Goal: Information Seeking & Learning: Learn about a topic

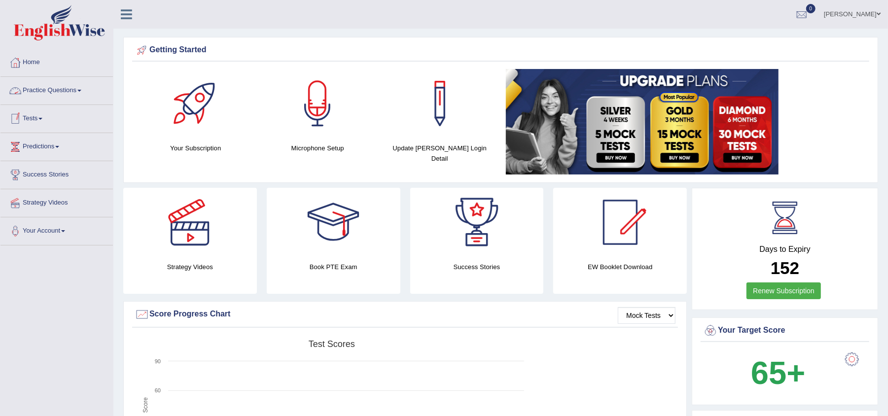
click at [55, 91] on link "Practice Questions" at bounding box center [56, 89] width 112 height 25
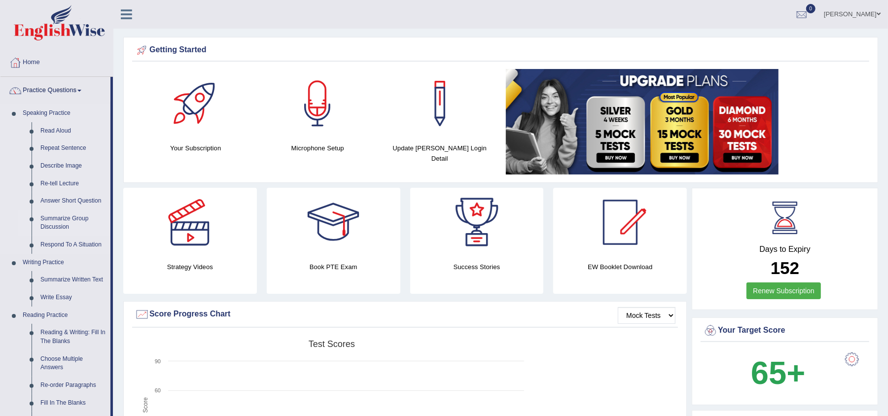
click at [58, 219] on link "Summarize Group Discussion" at bounding box center [73, 223] width 74 height 26
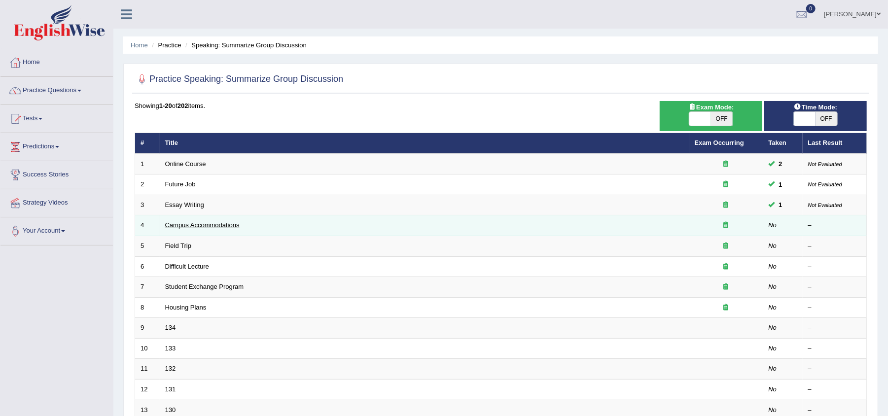
click at [202, 228] on link "Campus Accommodations" at bounding box center [202, 224] width 74 height 7
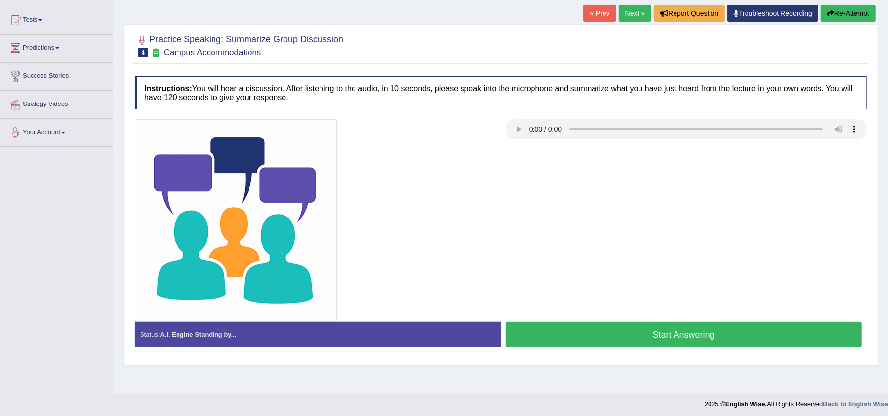
scroll to position [102, 0]
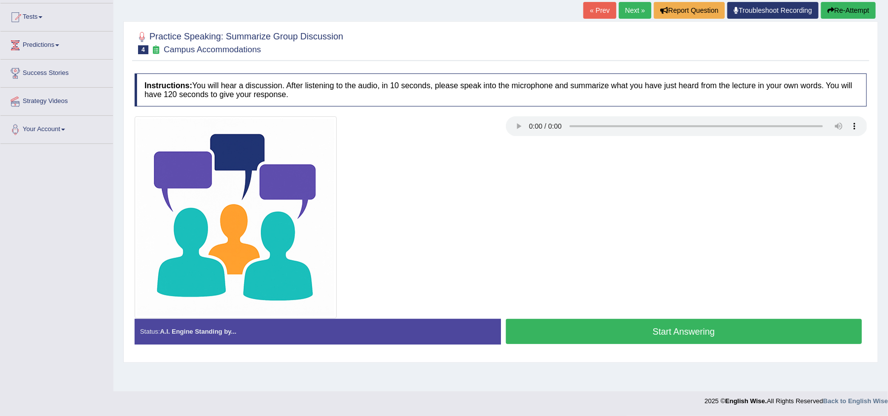
click at [747, 330] on button "Start Answering" at bounding box center [684, 331] width 356 height 25
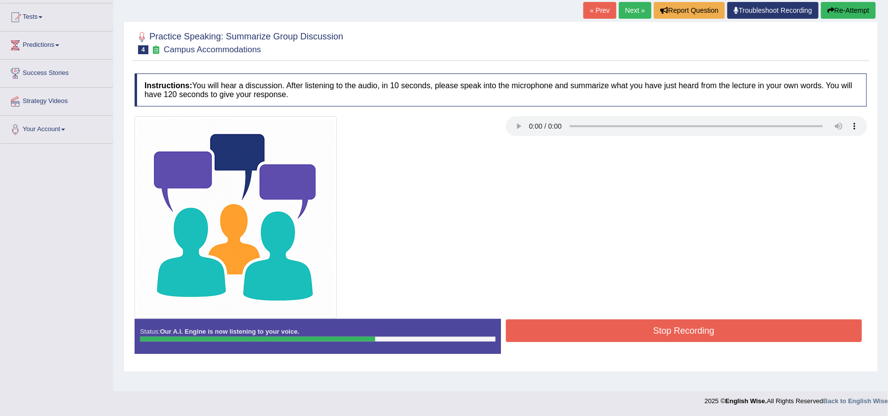
click at [747, 330] on button "Stop Recording" at bounding box center [684, 330] width 356 height 23
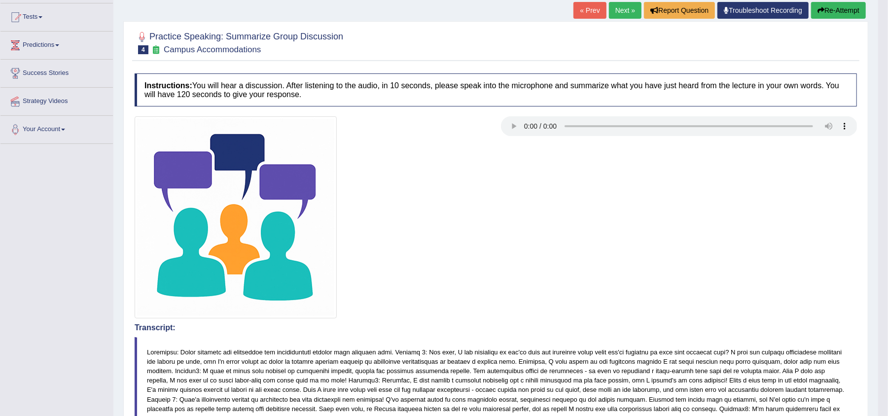
drag, startPoint x: 897, startPoint y: 166, endPoint x: 897, endPoint y: 213, distance: 47.8
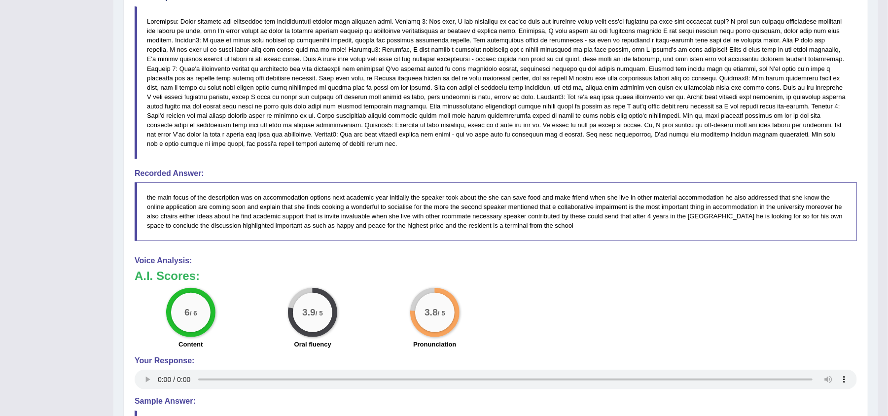
scroll to position [466, 0]
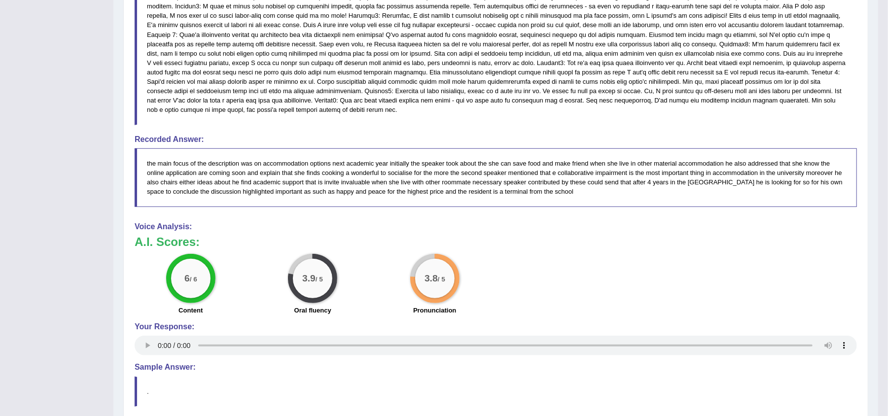
click at [860, 34] on div "Practice Speaking: Summarize Group Discussion 4 Campus Accommodations Instructi…" at bounding box center [495, 62] width 745 height 813
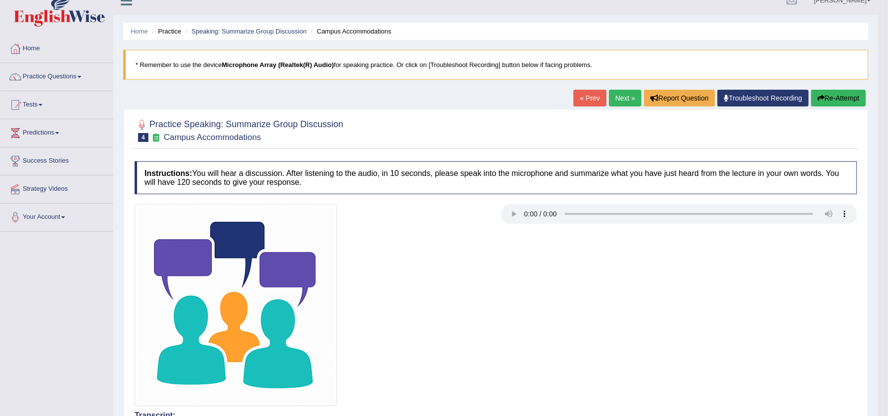
scroll to position [9, 0]
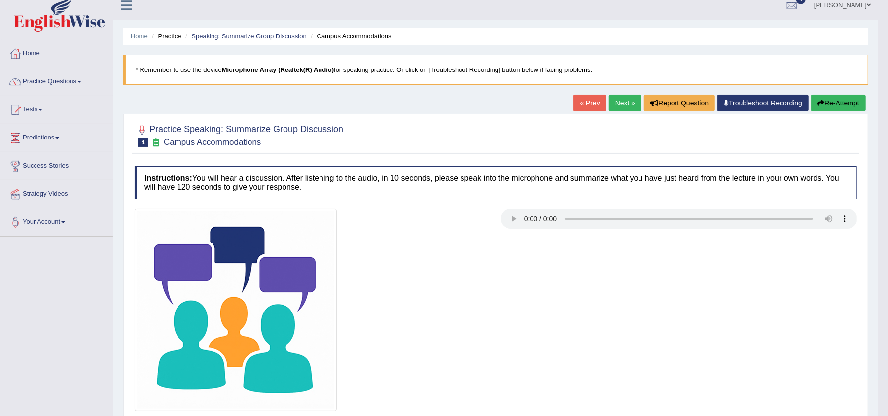
click at [845, 100] on button "Re-Attempt" at bounding box center [838, 103] width 55 height 17
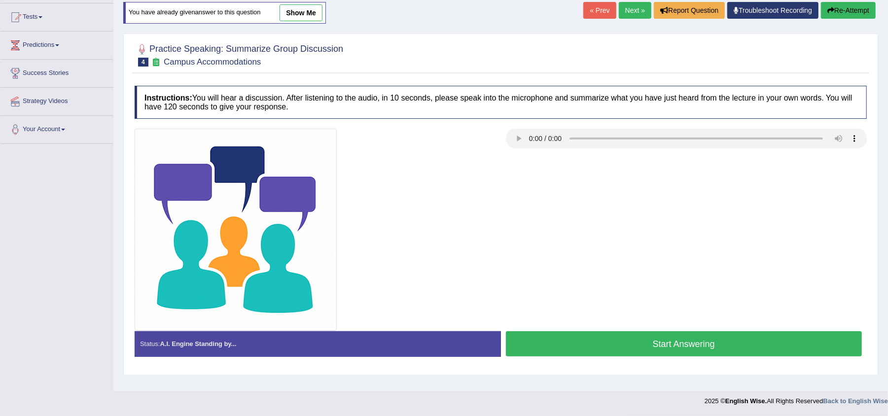
scroll to position [100, 0]
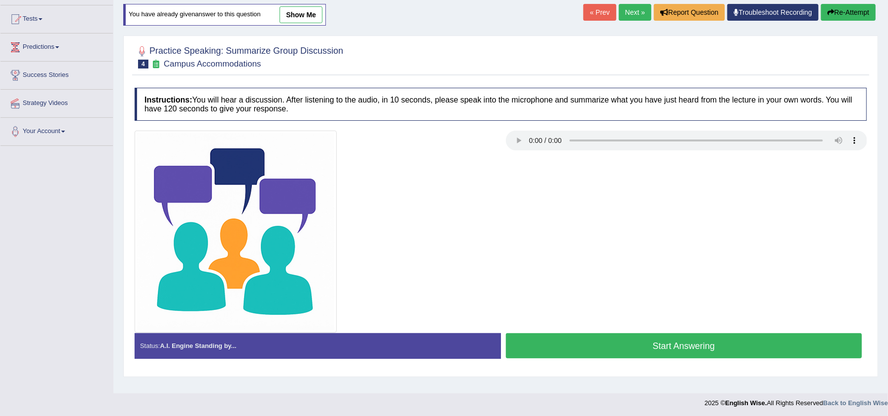
click at [579, 342] on button "Start Answering" at bounding box center [684, 345] width 356 height 25
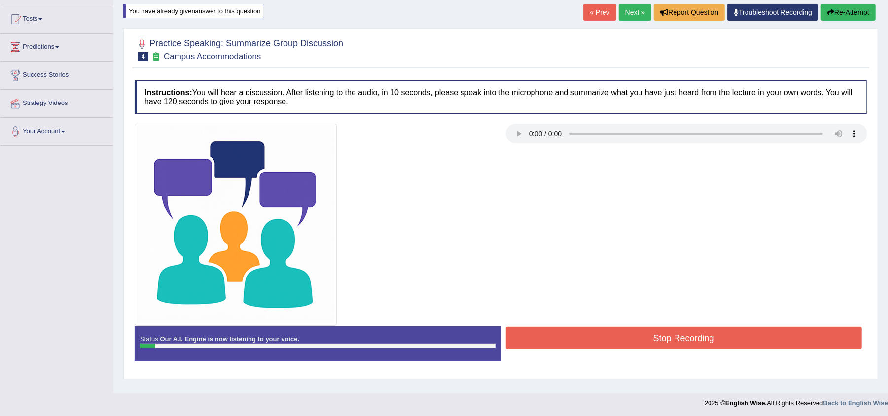
click at [563, 341] on button "Stop Recording" at bounding box center [684, 338] width 356 height 23
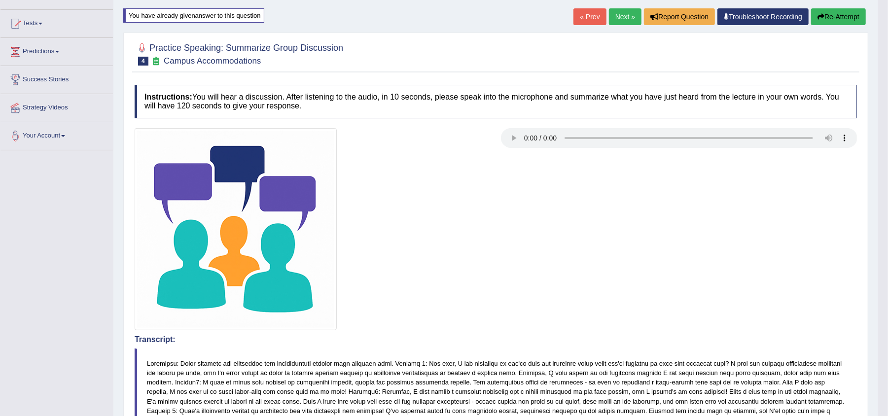
scroll to position [79, 0]
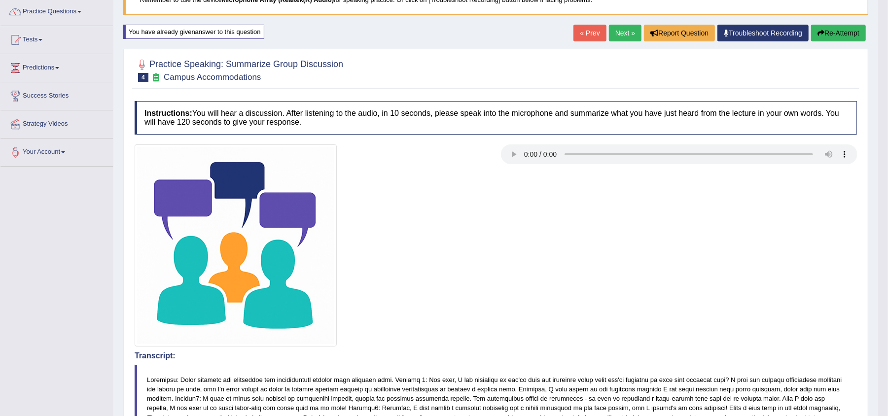
click at [845, 32] on button "Re-Attempt" at bounding box center [838, 33] width 55 height 17
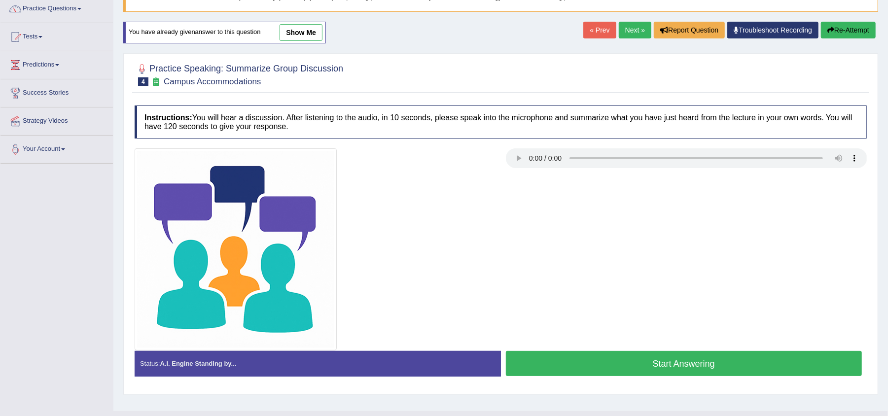
click at [602, 359] on button "Start Answering" at bounding box center [684, 363] width 356 height 25
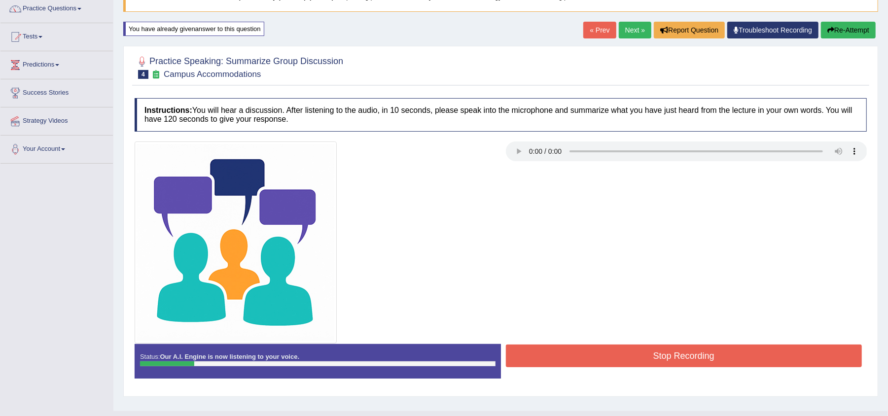
click at [602, 359] on button "Stop Recording" at bounding box center [684, 356] width 356 height 23
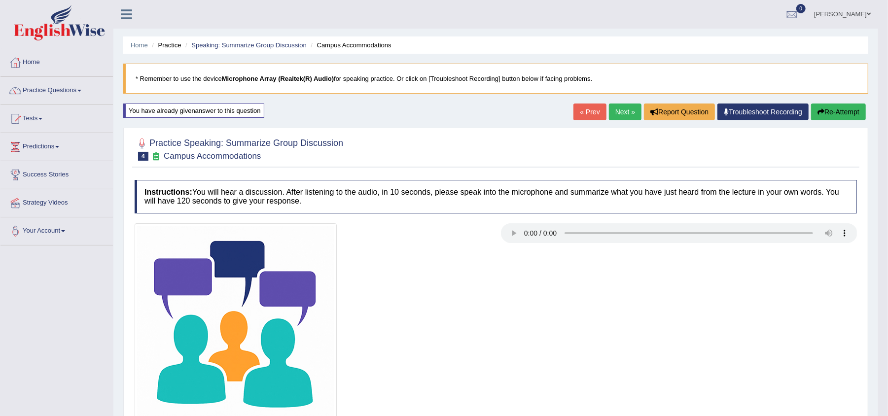
click at [839, 109] on button "Re-Attempt" at bounding box center [838, 112] width 55 height 17
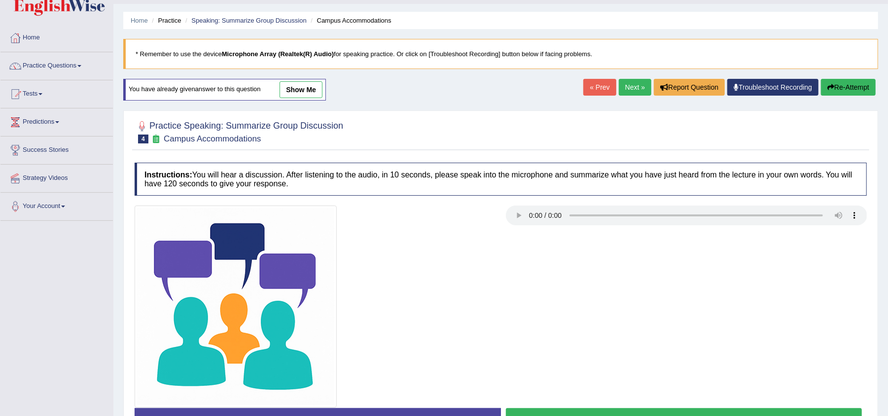
scroll to position [102, 0]
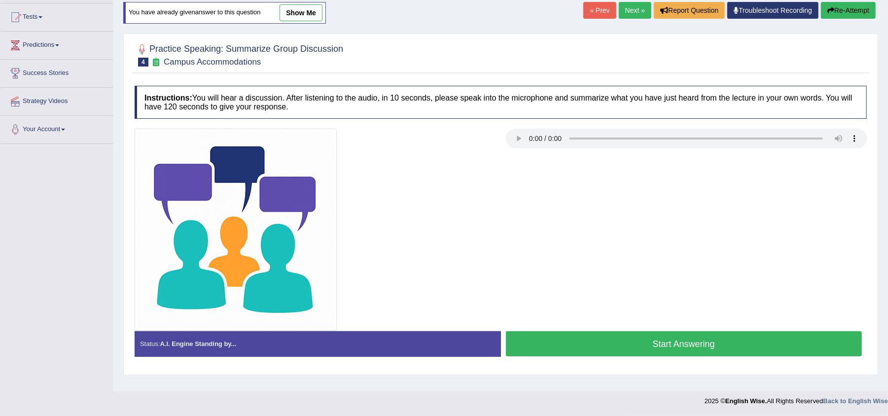
click at [683, 348] on button "Start Answering" at bounding box center [684, 343] width 356 height 25
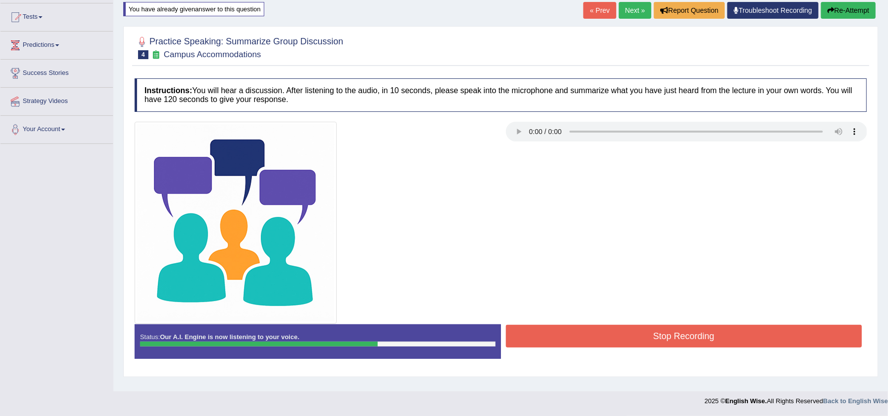
click at [683, 348] on button "Stop Recording" at bounding box center [684, 336] width 356 height 23
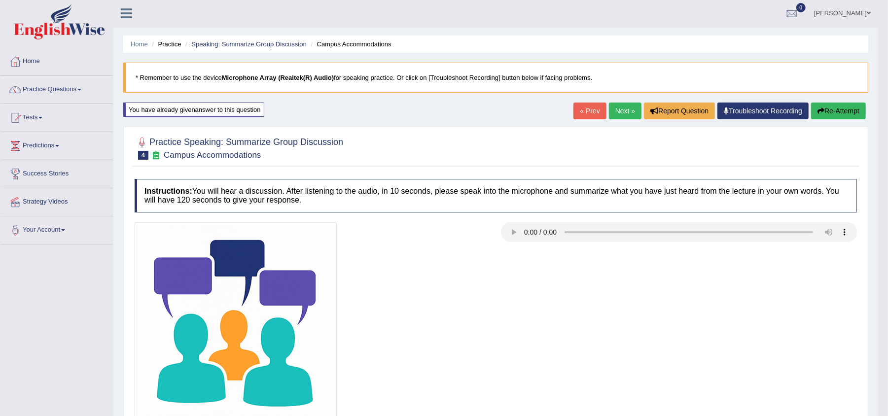
scroll to position [0, 0]
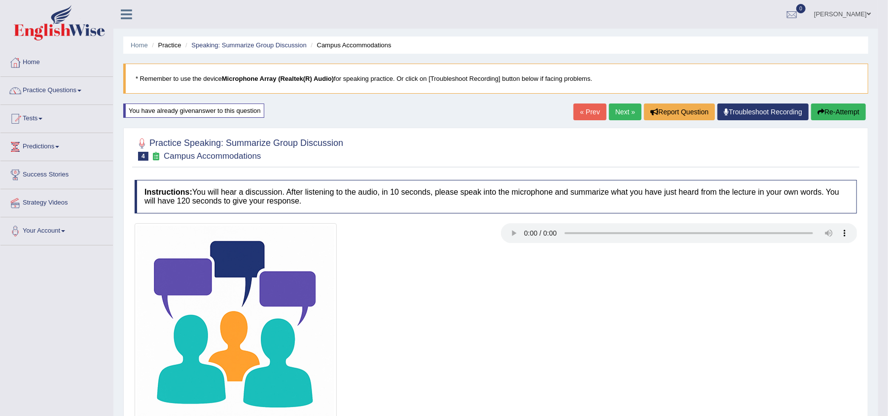
click at [614, 112] on link "Next »" at bounding box center [625, 112] width 33 height 17
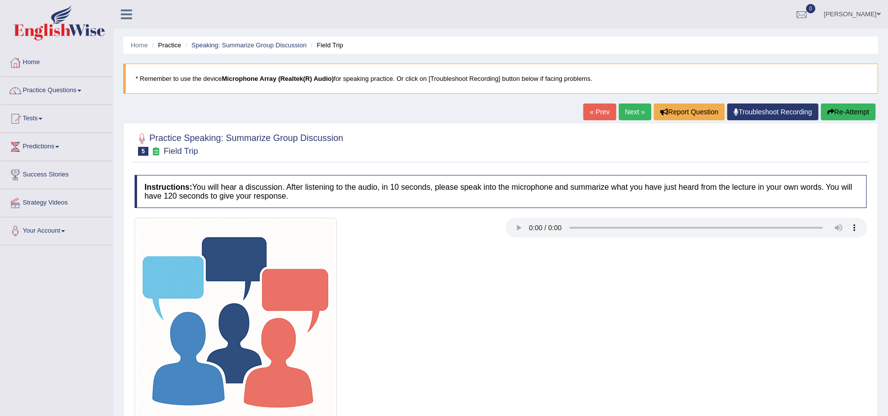
scroll to position [102, 0]
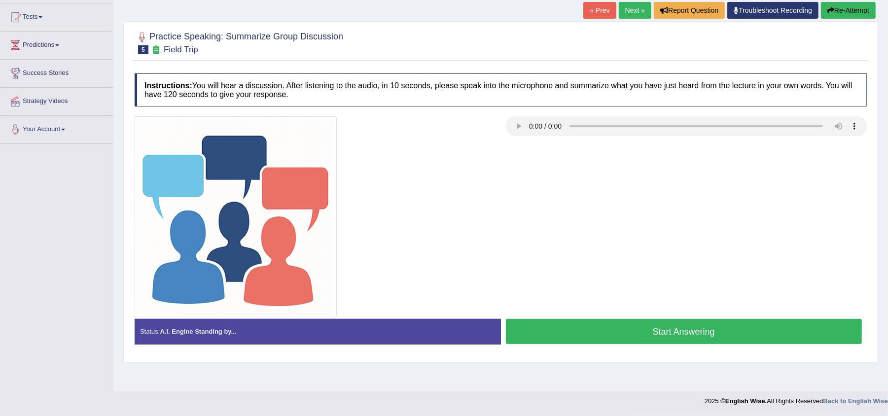
click at [667, 327] on button "Start Answering" at bounding box center [684, 331] width 356 height 25
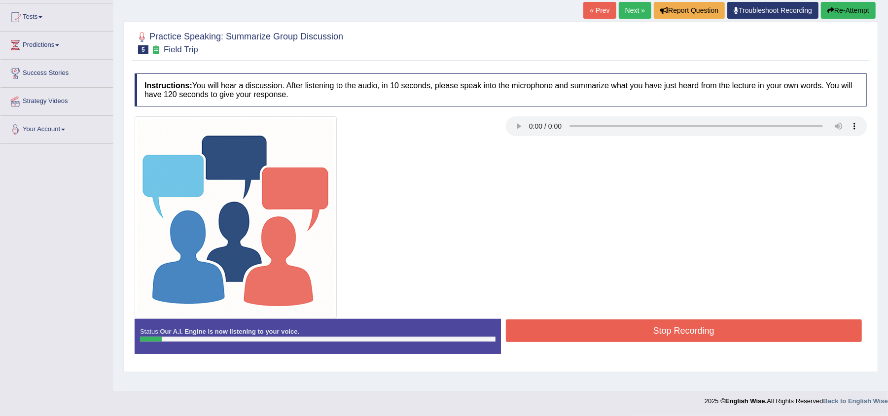
click at [667, 327] on button "Stop Recording" at bounding box center [684, 330] width 356 height 23
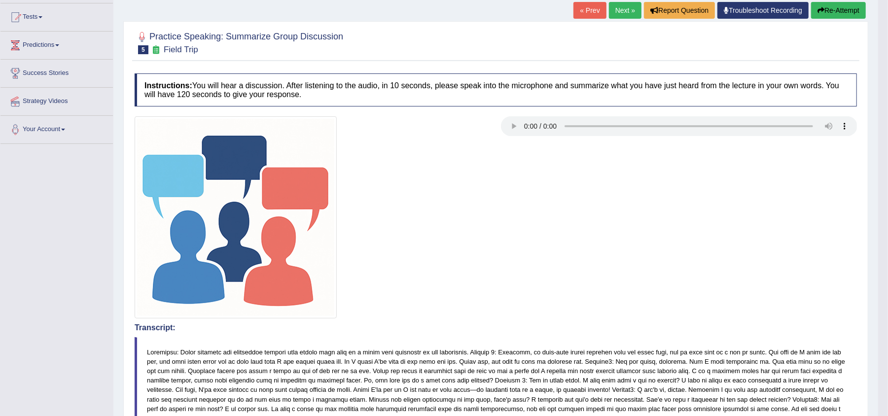
drag, startPoint x: 892, startPoint y: 137, endPoint x: 897, endPoint y: 283, distance: 146.0
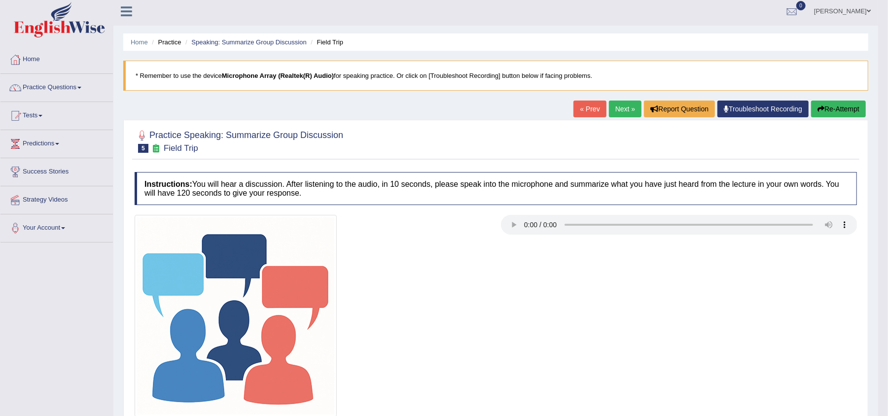
scroll to position [0, 0]
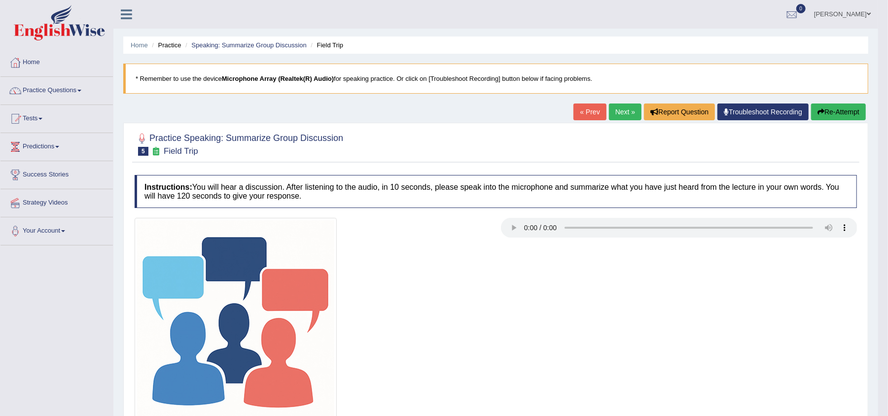
click at [843, 111] on button "Re-Attempt" at bounding box center [838, 112] width 55 height 17
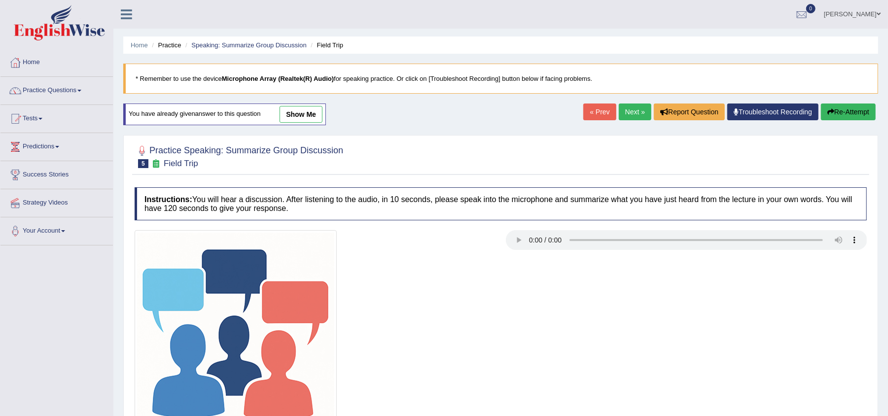
scroll to position [102, 0]
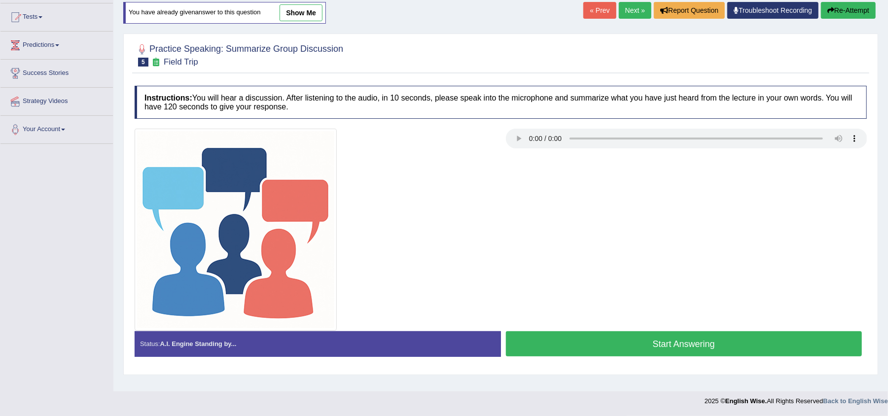
click at [792, 334] on button "Start Answering" at bounding box center [684, 343] width 356 height 25
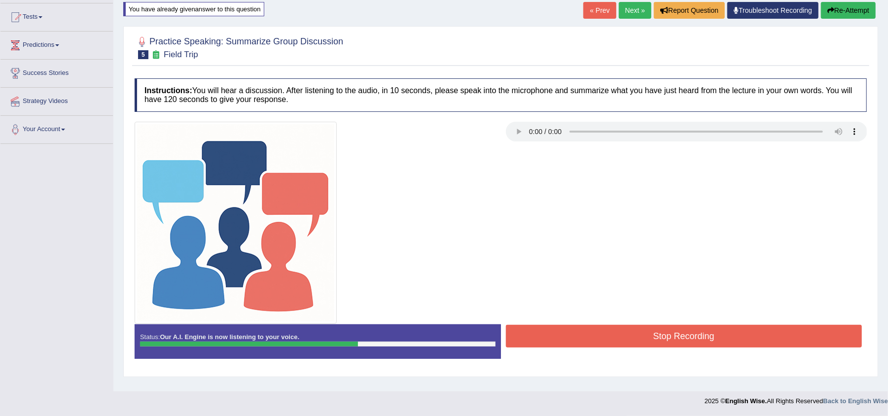
drag, startPoint x: 801, startPoint y: 357, endPoint x: 810, endPoint y: 380, distance: 24.7
click at [810, 380] on div "Home Practice Speaking: Summarize Group Discussion Field Trip * Remember to use…" at bounding box center [500, 144] width 774 height 493
click at [810, 341] on button "Stop Recording" at bounding box center [684, 336] width 356 height 23
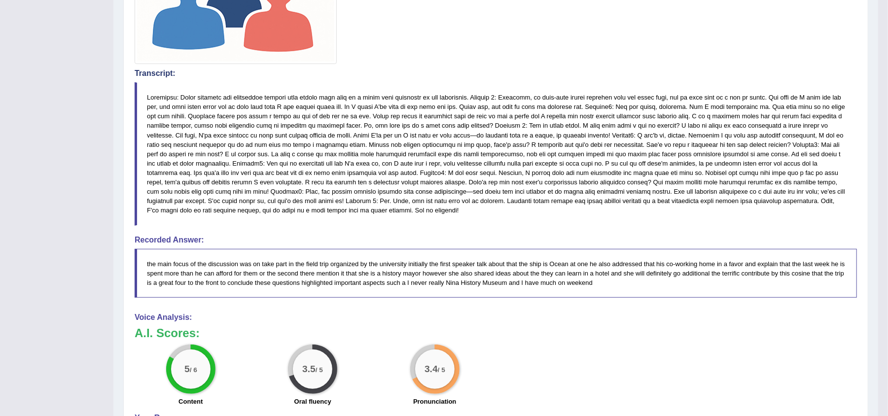
scroll to position [363, 0]
